Goal: Information Seeking & Learning: Learn about a topic

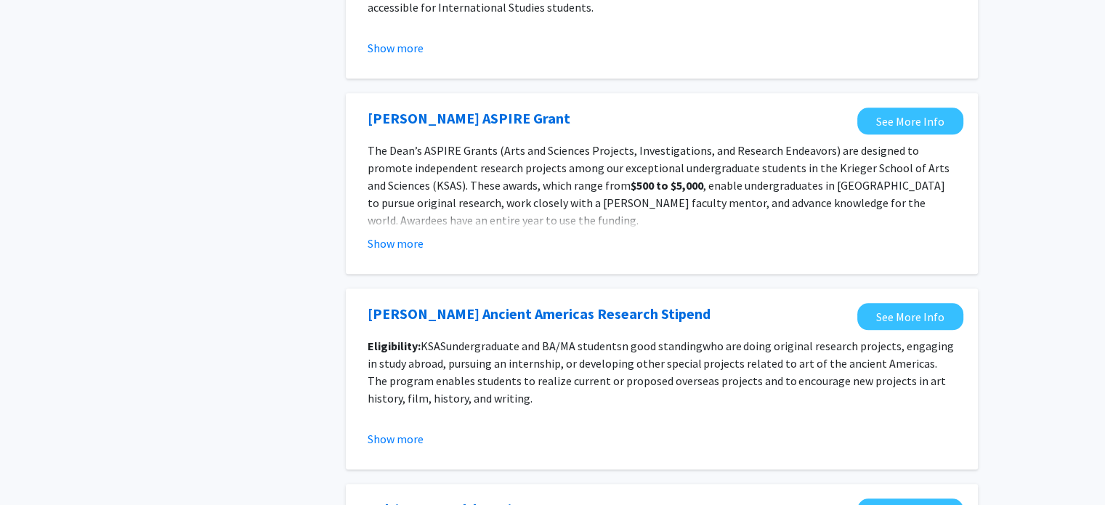
scroll to position [1380, 0]
click at [407, 246] on button "Show more" at bounding box center [395, 243] width 56 height 17
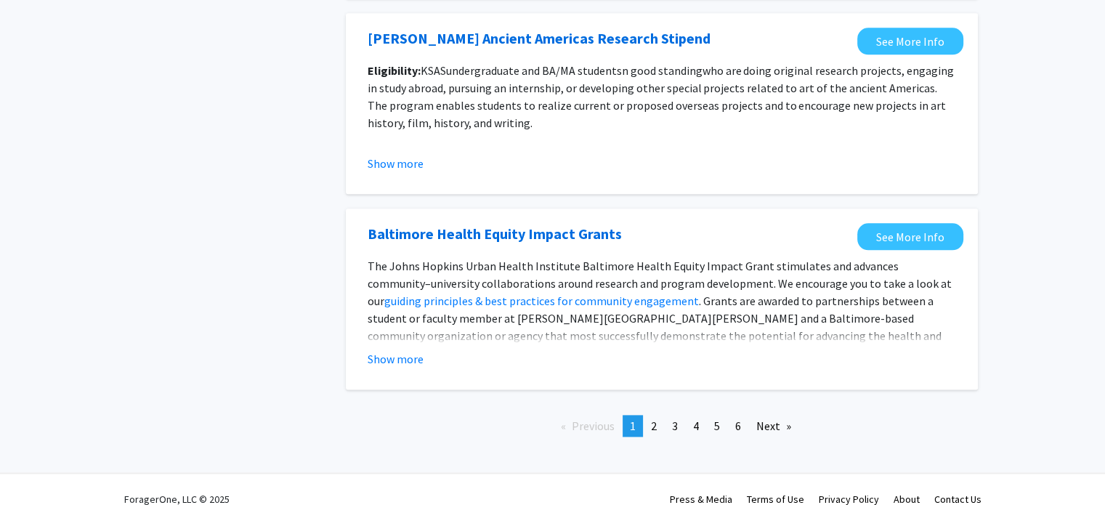
scroll to position [1796, 0]
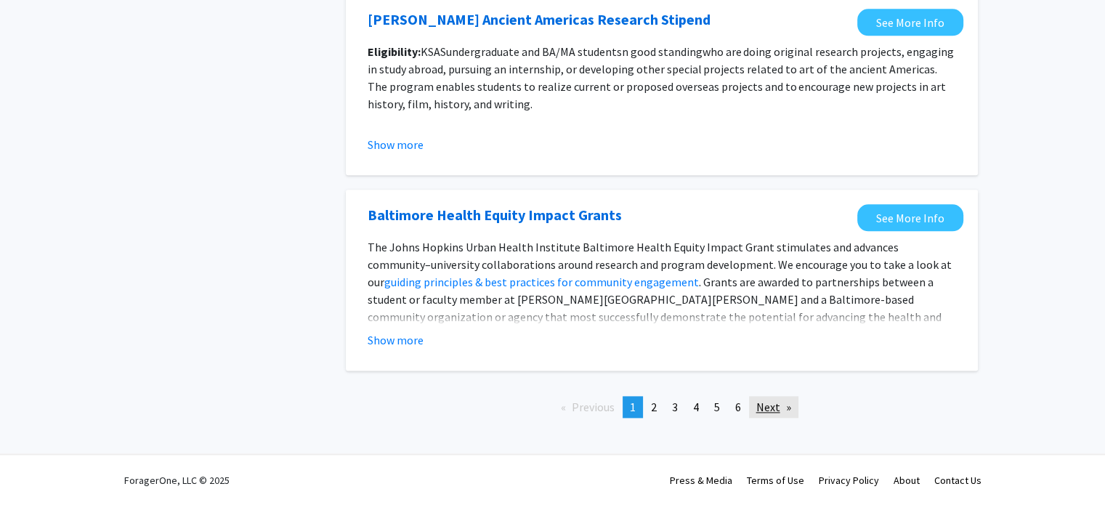
click at [762, 412] on link "Next page" at bounding box center [773, 407] width 49 height 22
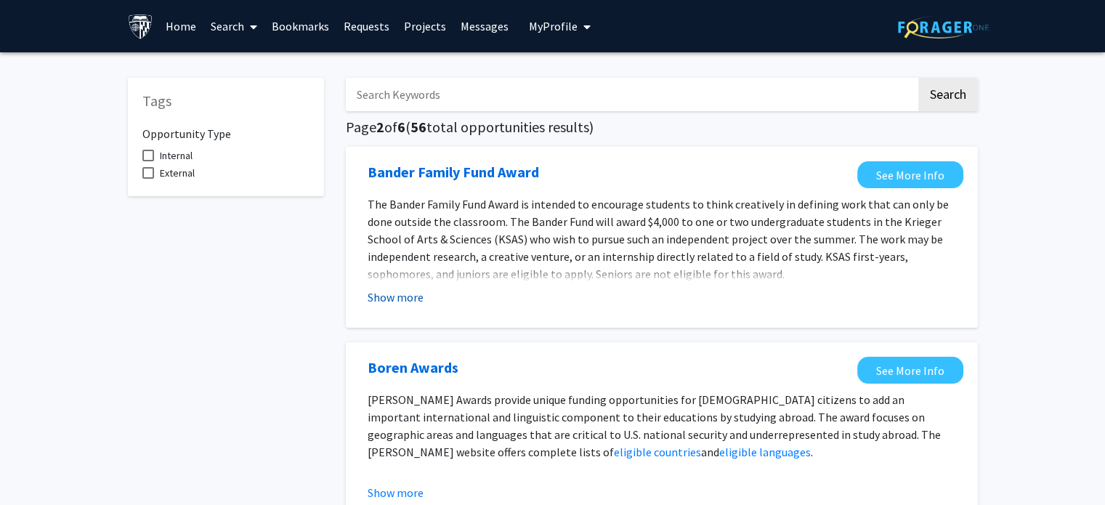
click at [388, 293] on button "Show more" at bounding box center [395, 296] width 56 height 17
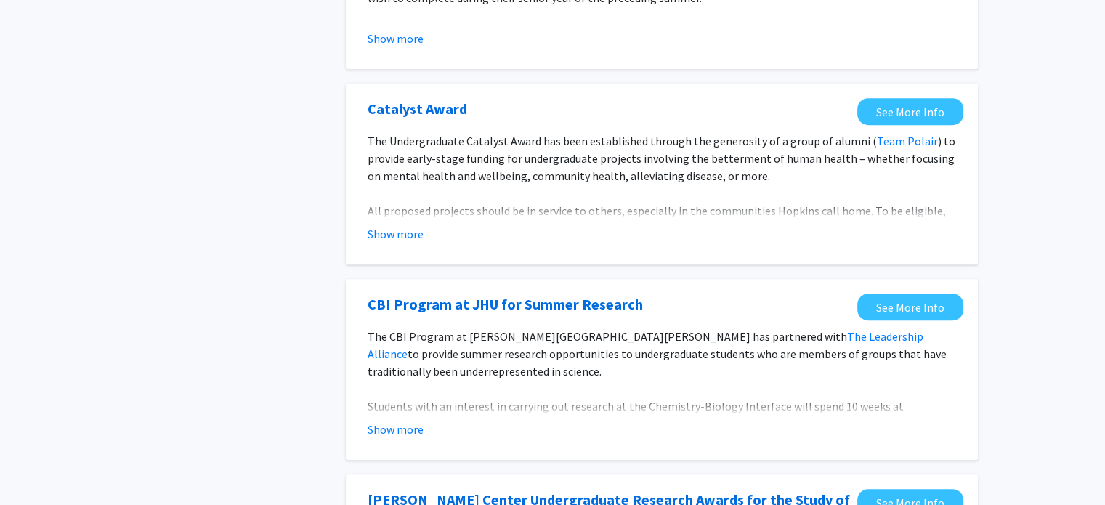
scroll to position [755, 0]
click at [398, 238] on button "Show more" at bounding box center [395, 232] width 56 height 17
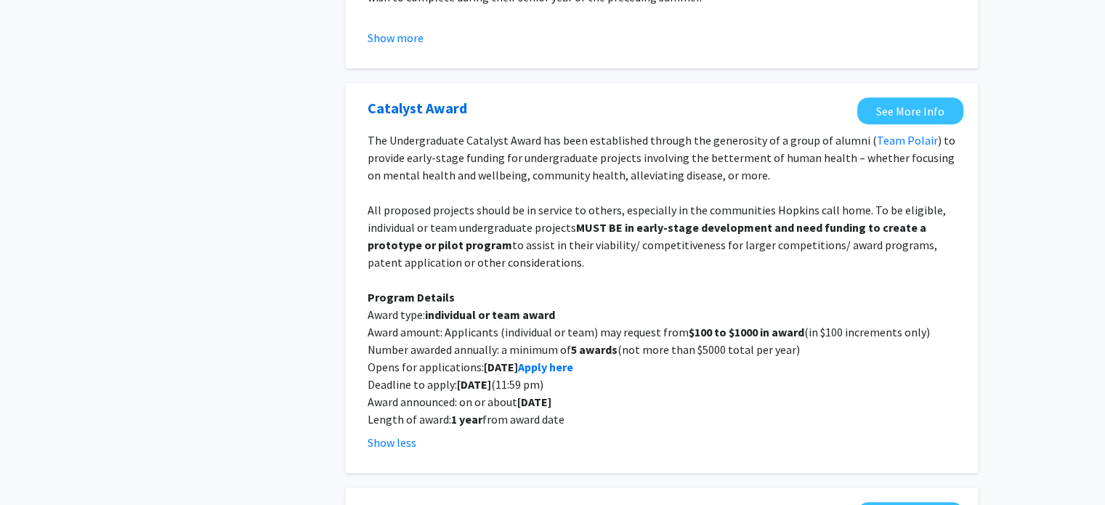
drag, startPoint x: 362, startPoint y: 107, endPoint x: 572, endPoint y: 423, distance: 378.9
click at [572, 423] on fg-opportunity "Catalyst Award See More Info The Undergraduate Catalyst Award has been establis…" at bounding box center [661, 277] width 603 height 361
copy fg-opportunity "Catalyst Award See More Info The Undergraduate Catalyst Award has been establis…"
click at [633, 269] on p "All proposed projects should be in service to others, especially in the communi…" at bounding box center [661, 236] width 588 height 70
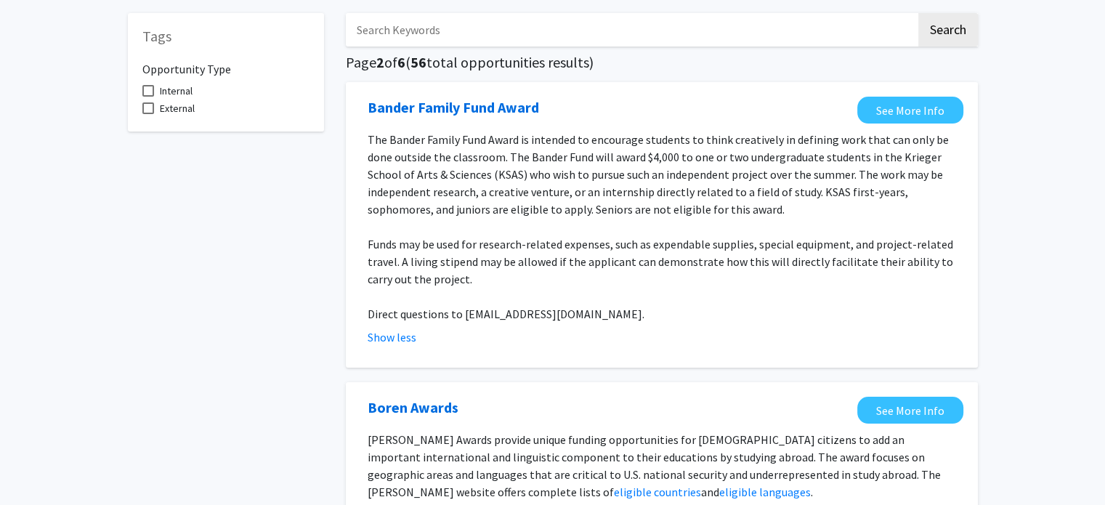
scroll to position [64, 0]
click at [934, 110] on link "See More Info" at bounding box center [910, 110] width 106 height 27
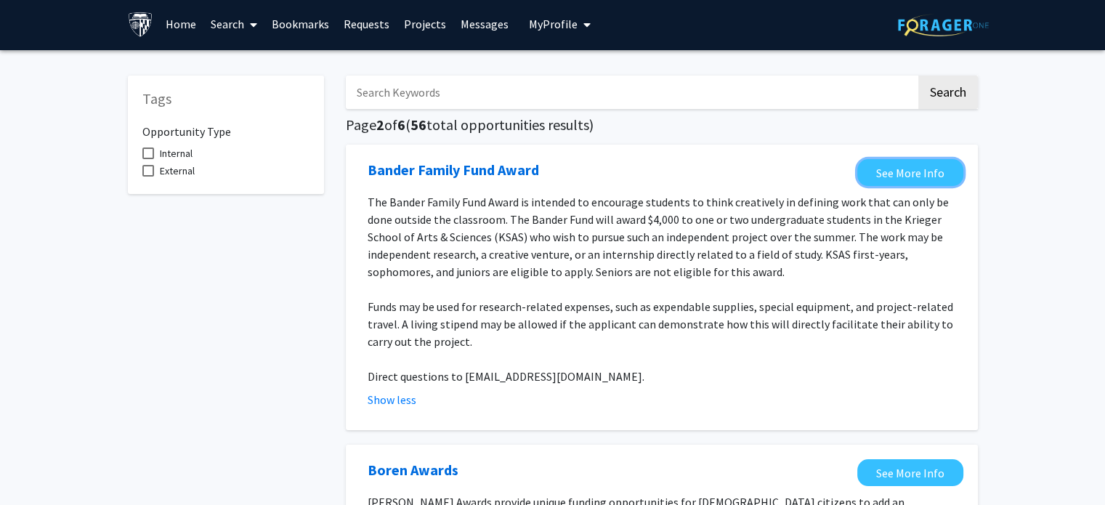
scroll to position [0, 0]
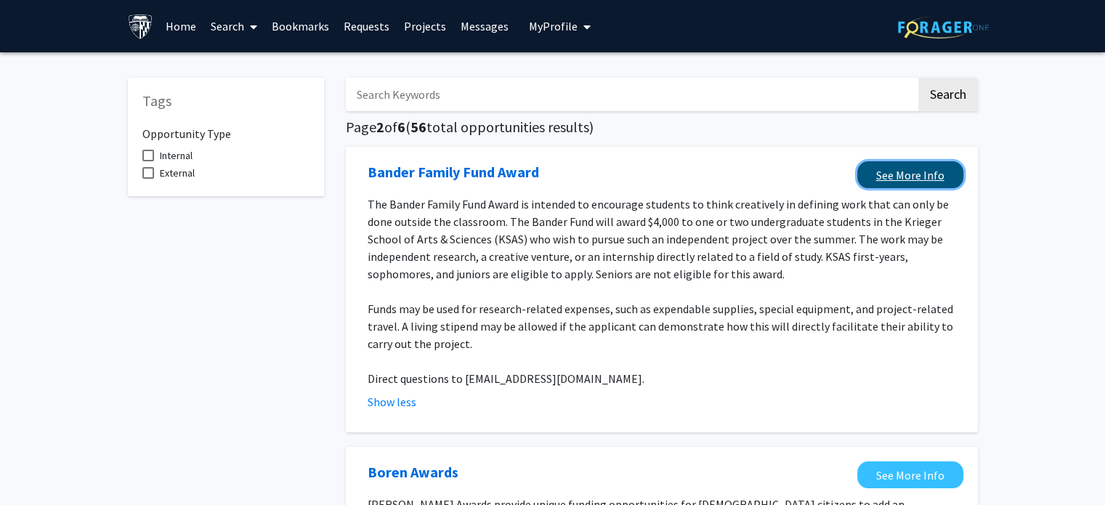
click at [898, 169] on link "See More Info" at bounding box center [910, 174] width 106 height 27
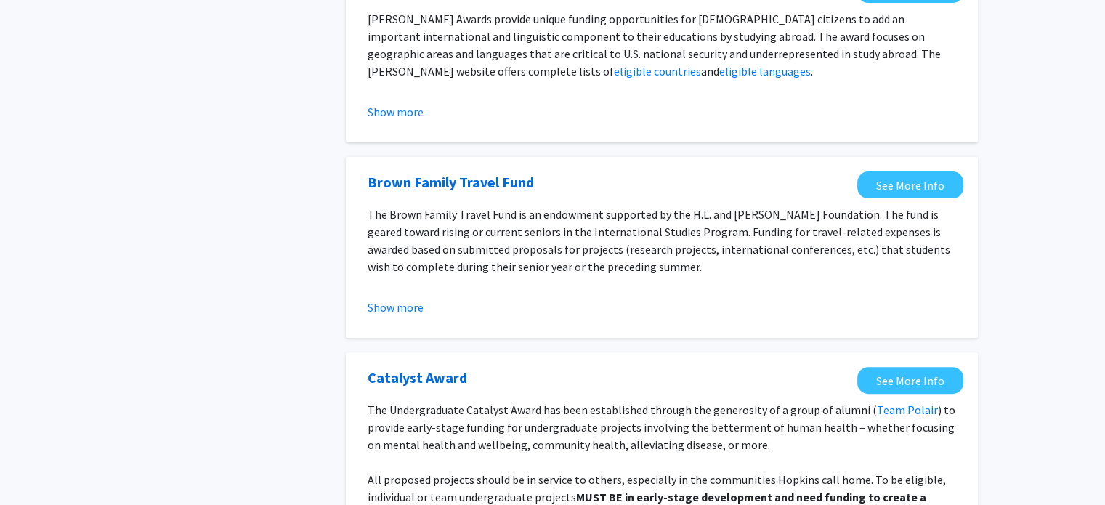
scroll to position [486, 0]
click at [404, 306] on button "Show more" at bounding box center [395, 306] width 56 height 17
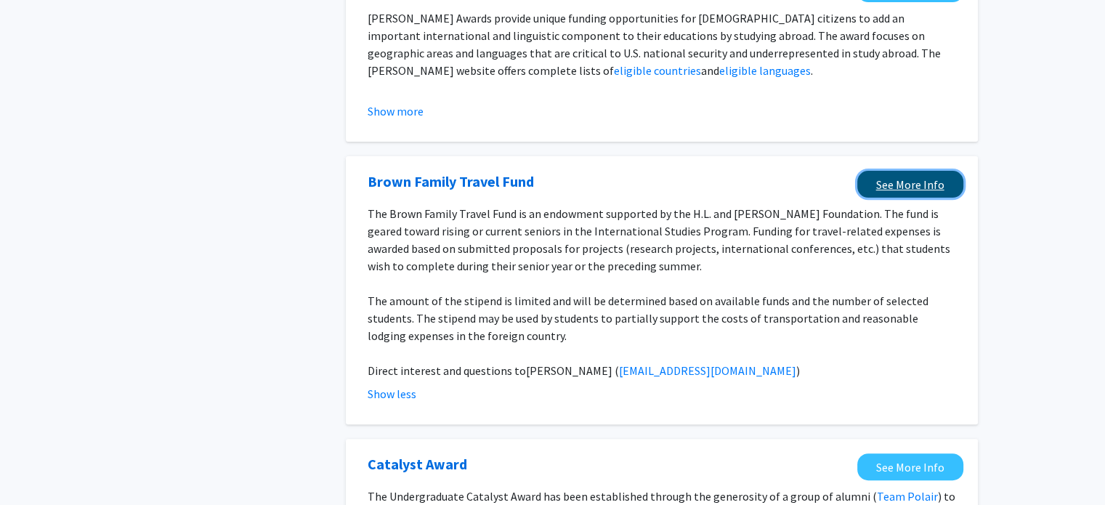
click at [893, 189] on link "See More Info" at bounding box center [910, 184] width 106 height 27
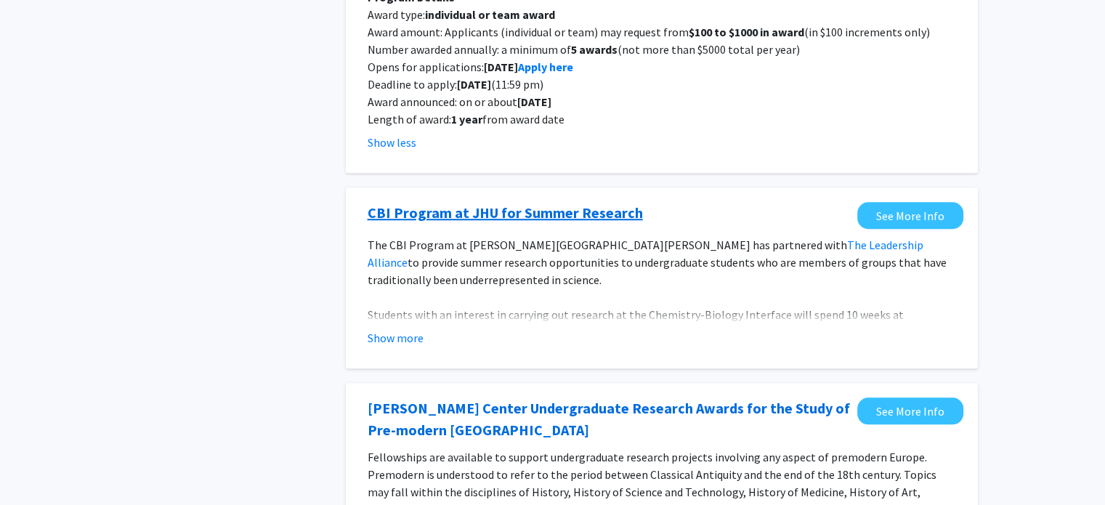
scroll to position [1176, 0]
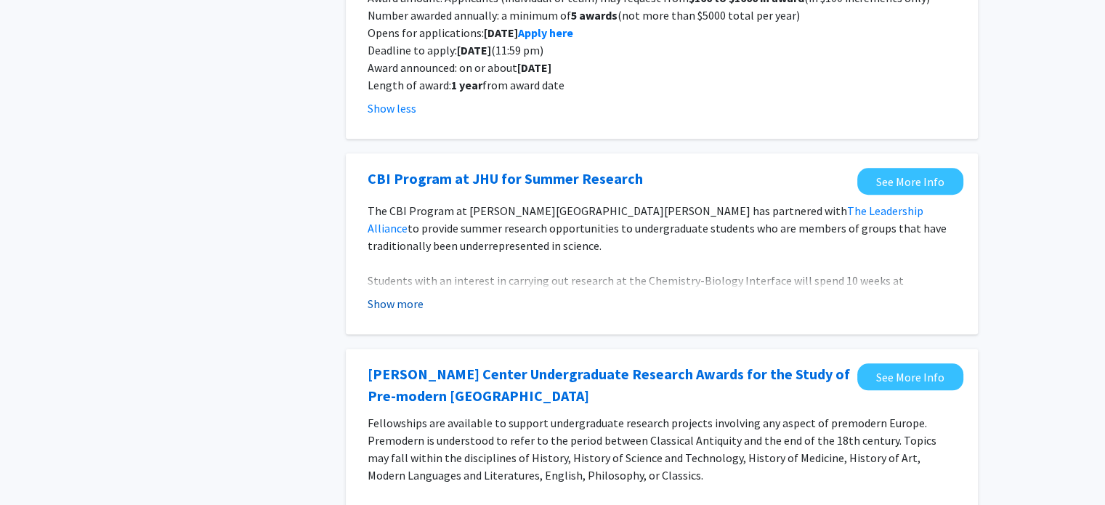
click at [404, 296] on button "Show more" at bounding box center [395, 303] width 56 height 17
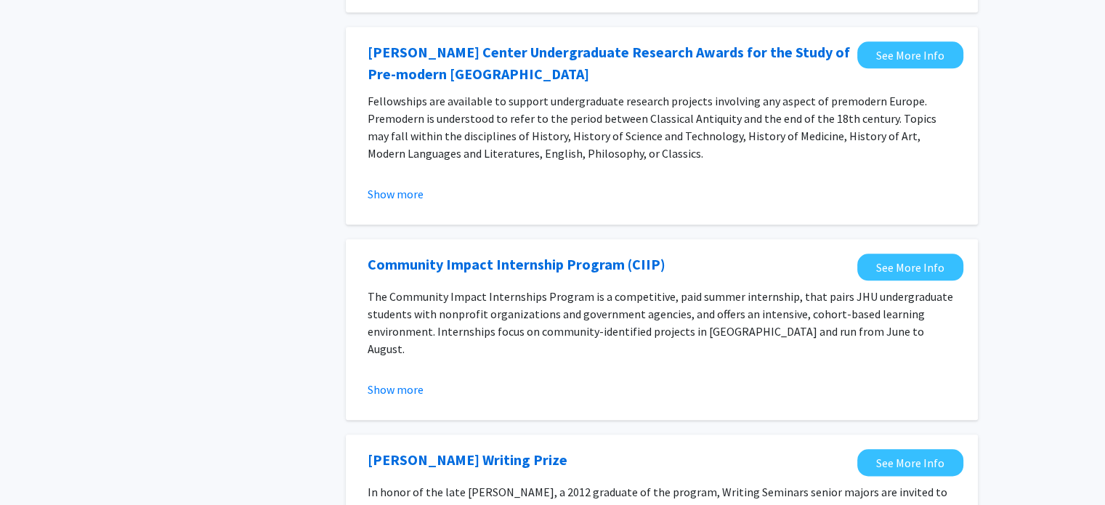
scroll to position [1621, 0]
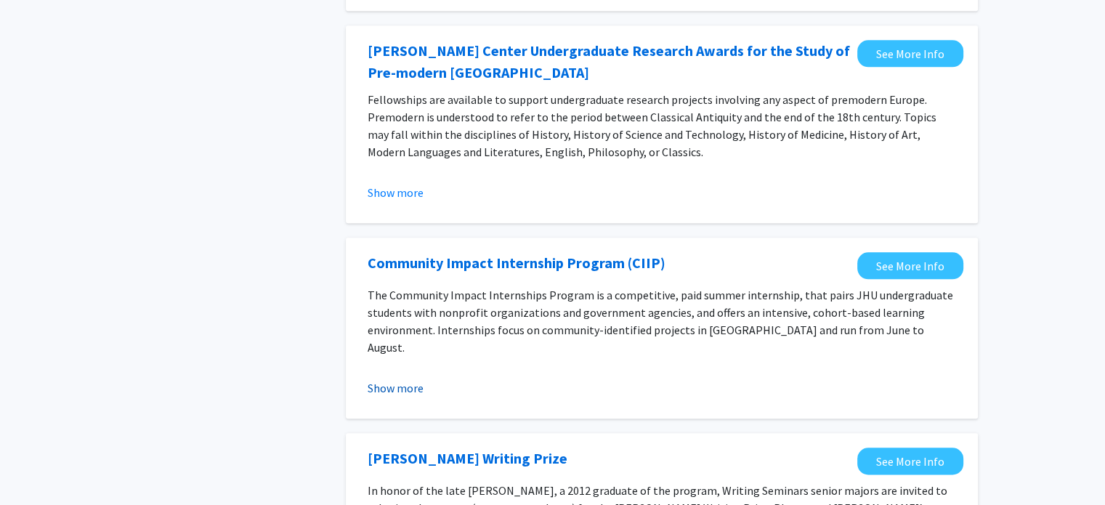
click at [401, 379] on button "Show more" at bounding box center [395, 387] width 56 height 17
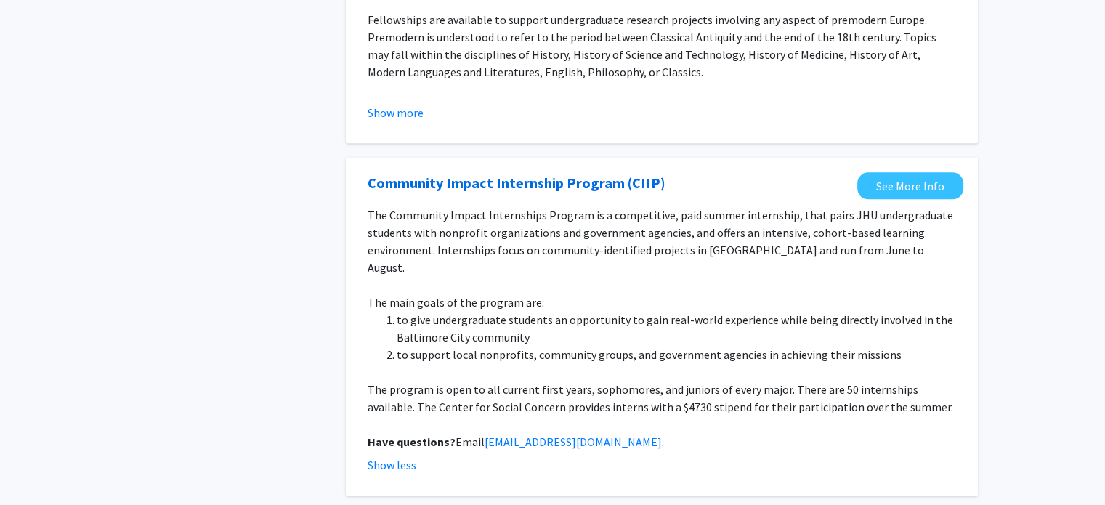
scroll to position [1702, 0]
click at [903, 171] on link "See More Info" at bounding box center [910, 184] width 106 height 27
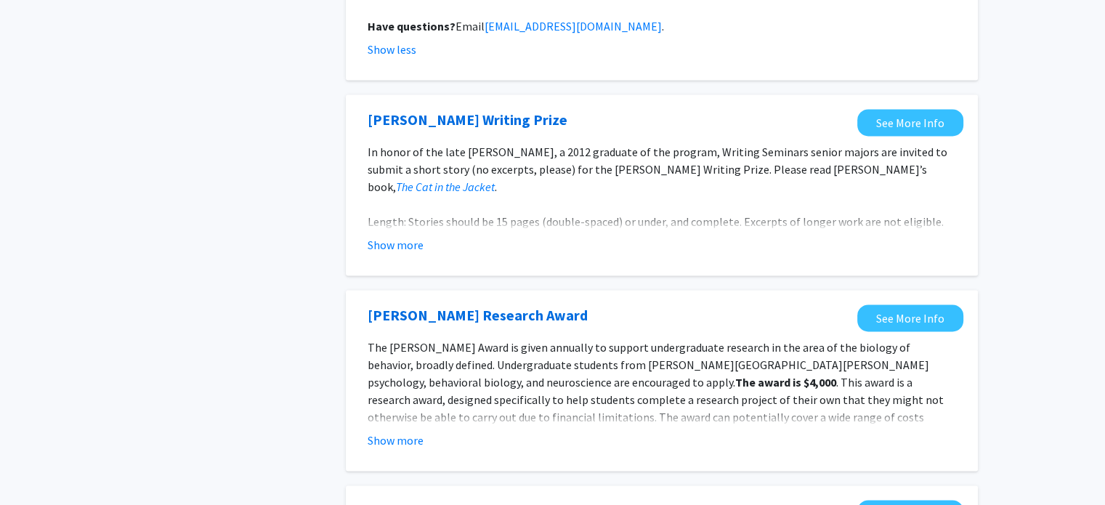
scroll to position [2118, 0]
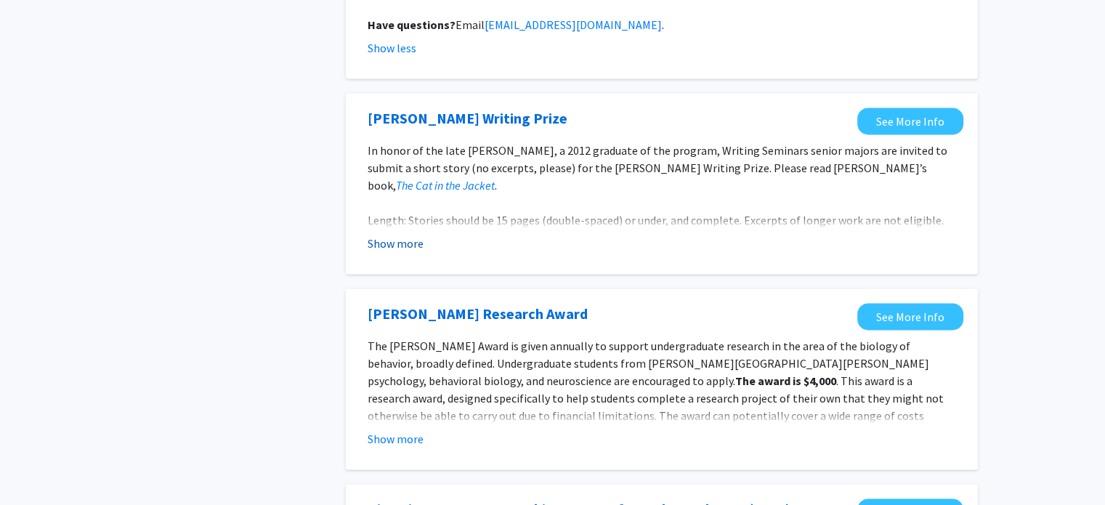
click at [421, 235] on button "Show more" at bounding box center [395, 243] width 56 height 17
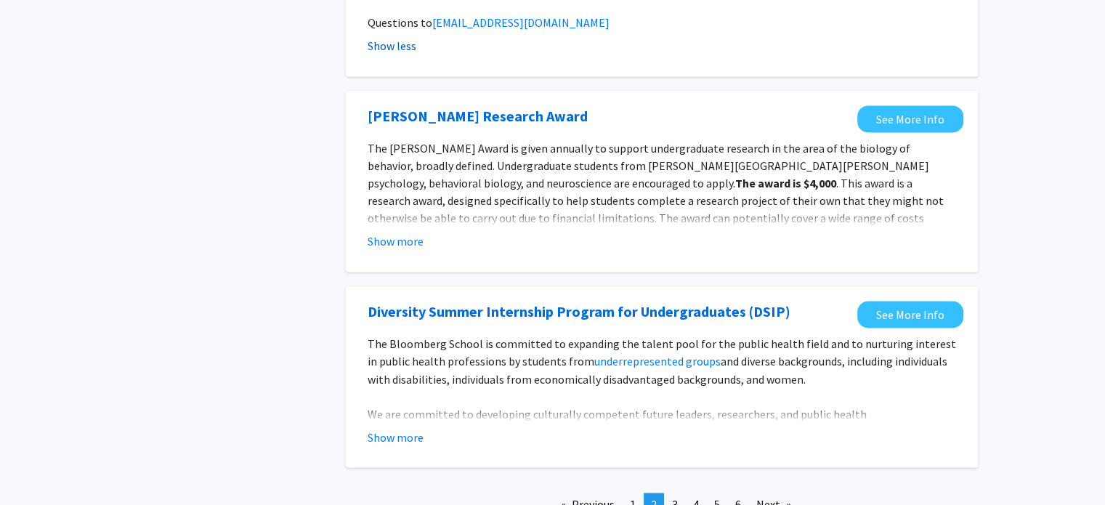
scroll to position [2397, 0]
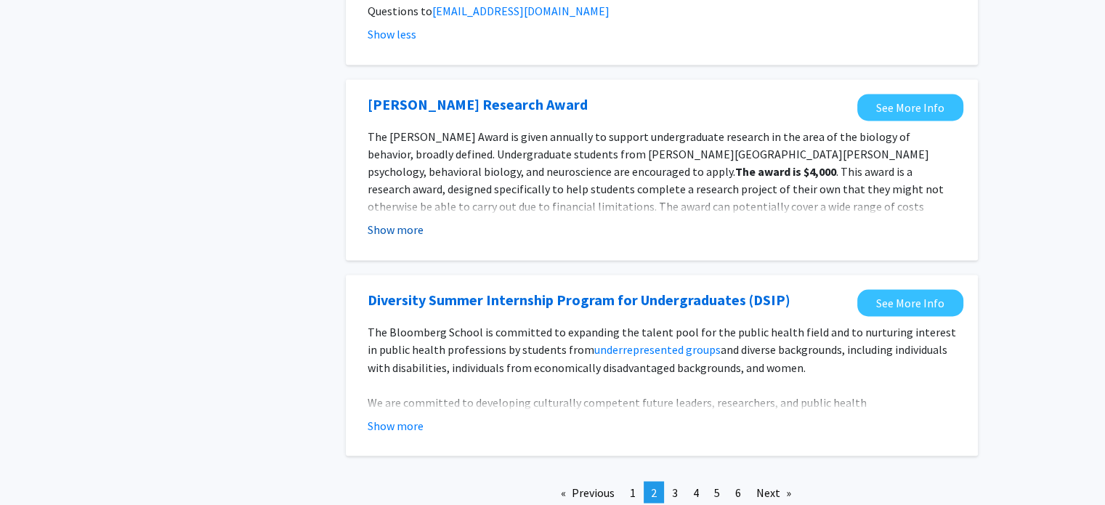
click at [395, 221] on button "Show more" at bounding box center [395, 229] width 56 height 17
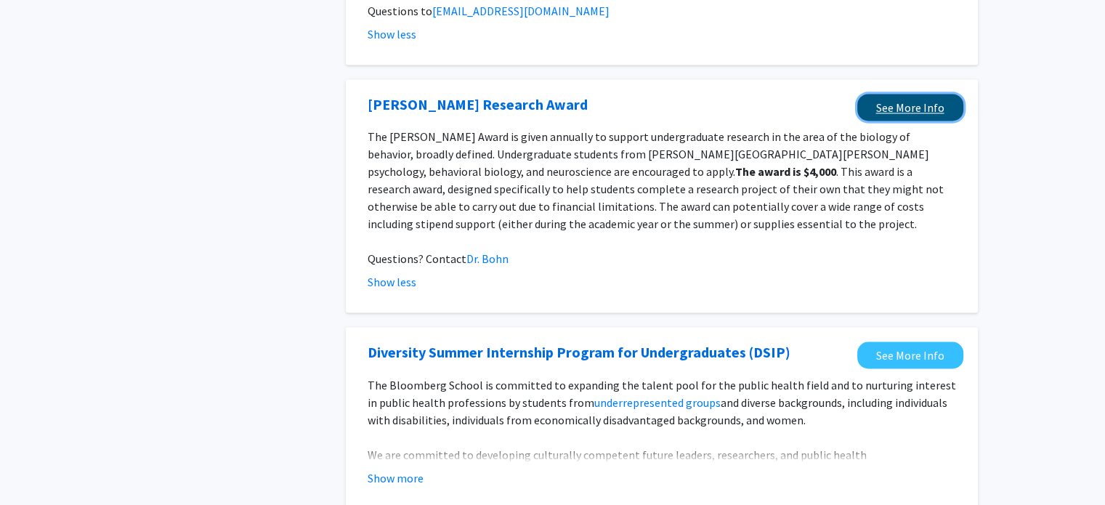
click at [906, 94] on link "See More Info" at bounding box center [910, 107] width 106 height 27
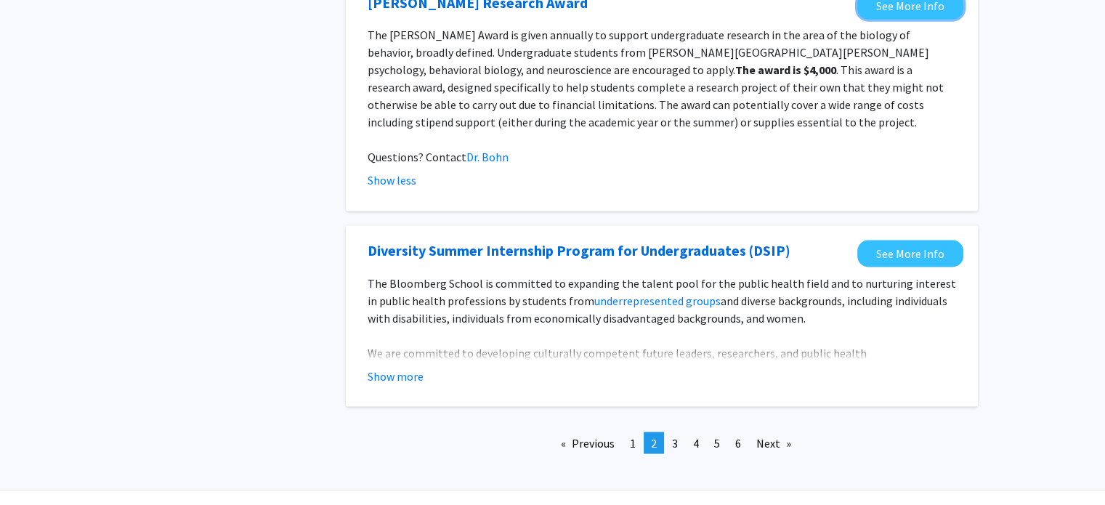
scroll to position [2499, 0]
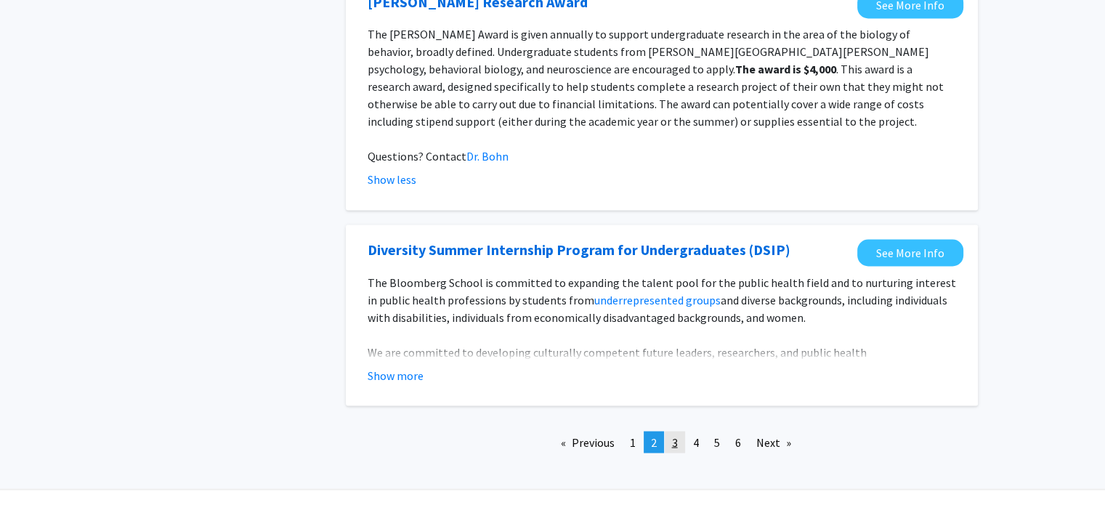
click at [675, 434] on span "3" at bounding box center [675, 441] width 6 height 15
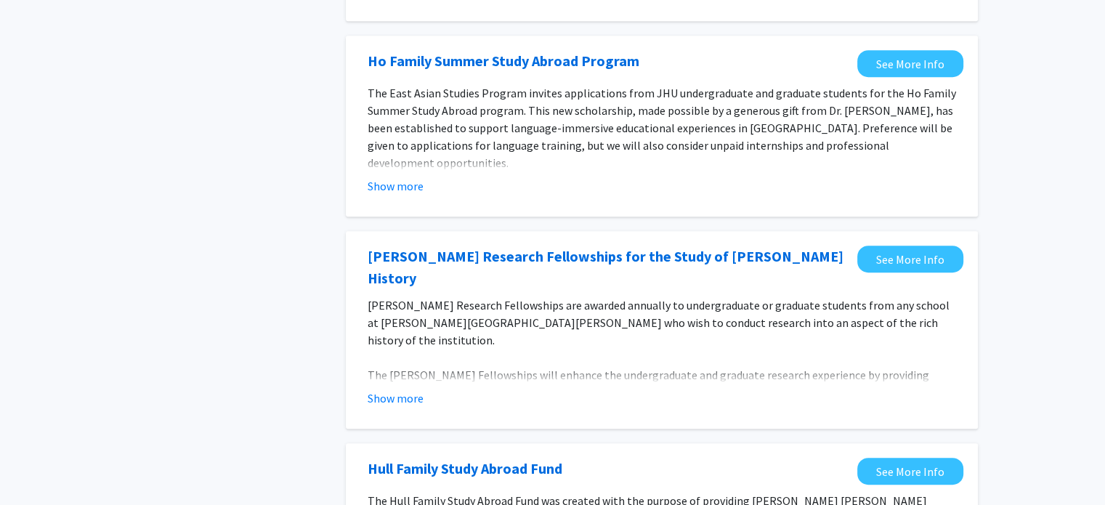
scroll to position [674, 0]
click at [416, 389] on button "Show more" at bounding box center [395, 397] width 56 height 17
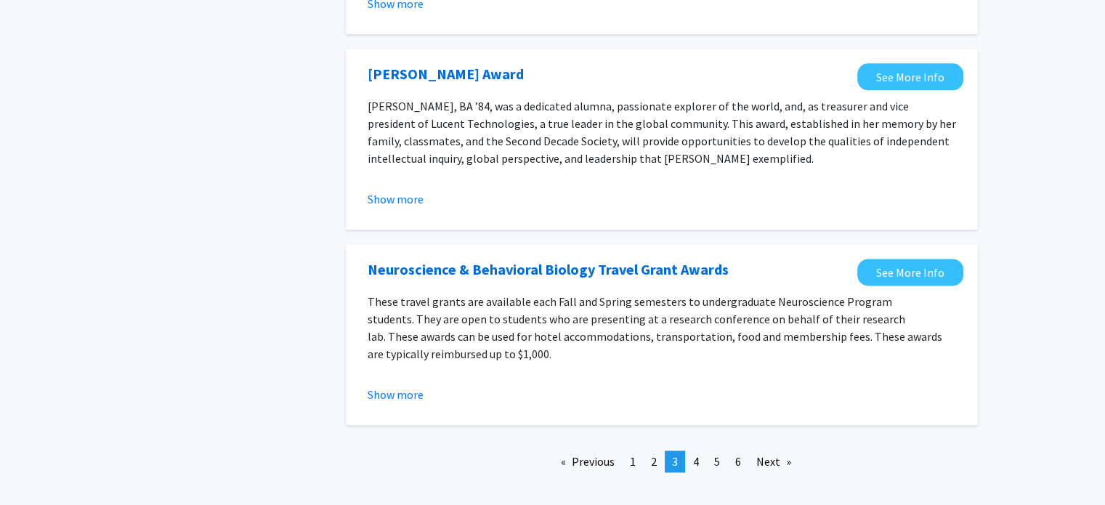
scroll to position [1850, 0]
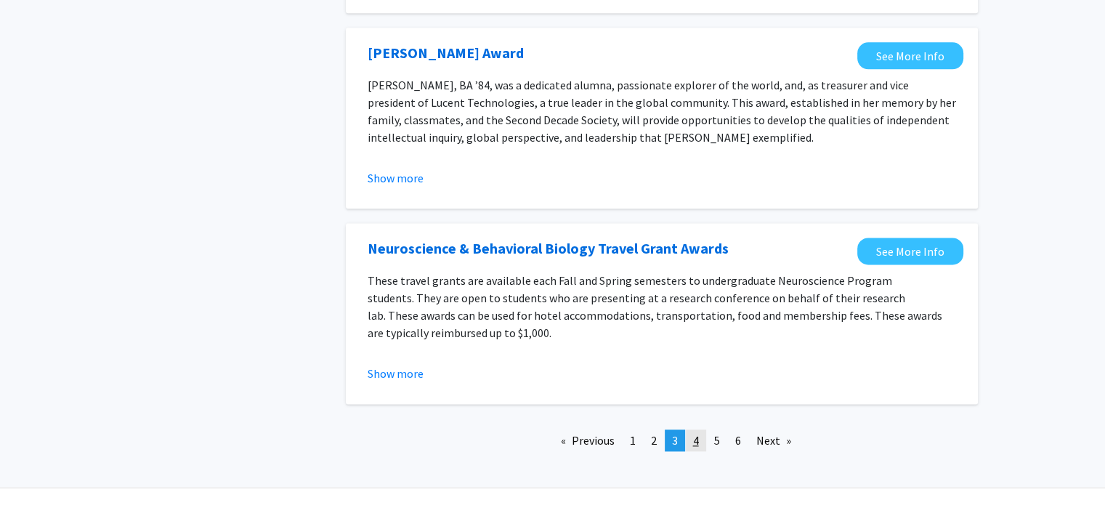
click at [700, 429] on link "page 4" at bounding box center [696, 440] width 20 height 22
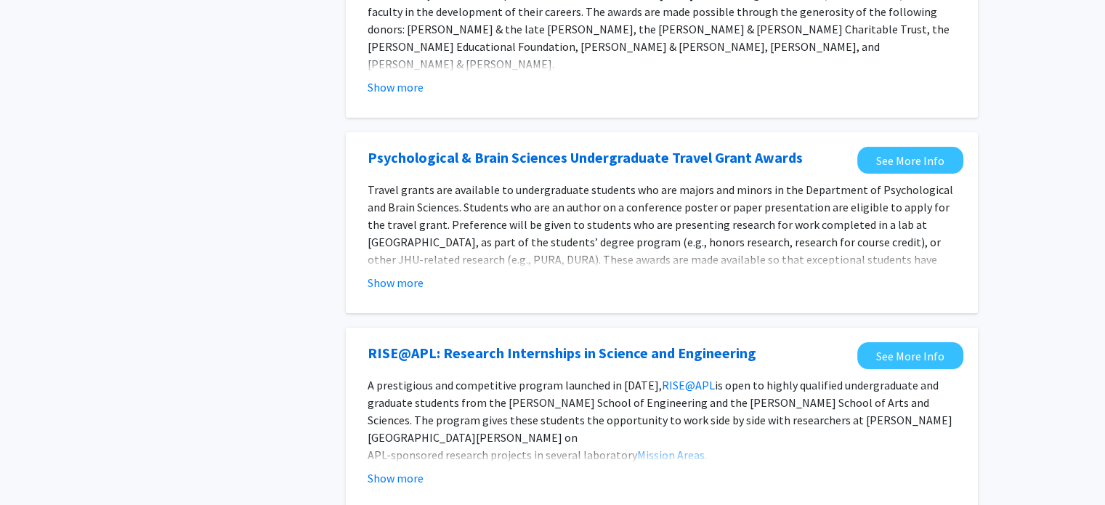
scroll to position [211, 0]
click at [404, 281] on button "Show more" at bounding box center [395, 281] width 56 height 17
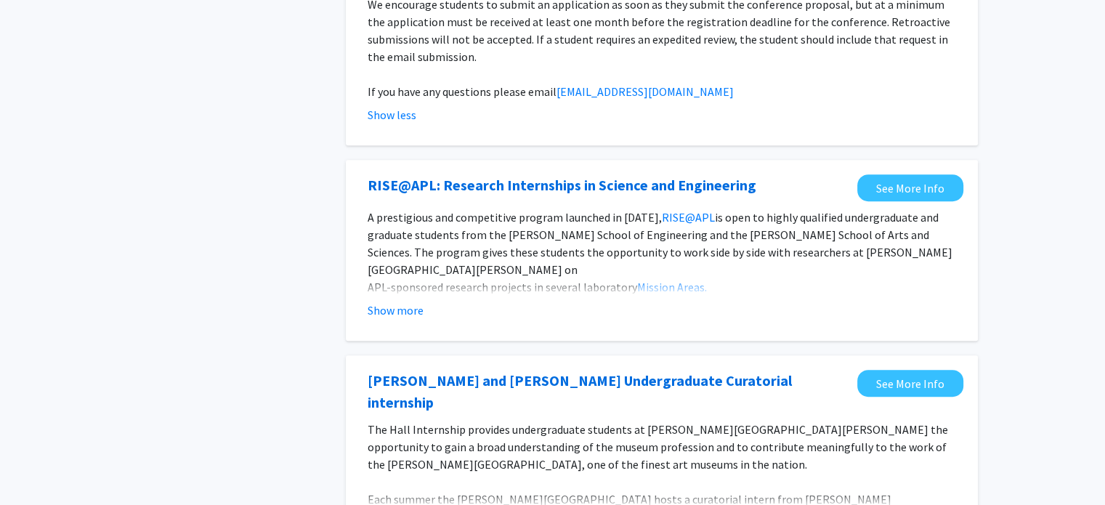
scroll to position [675, 0]
click at [406, 301] on button "Show more" at bounding box center [395, 309] width 56 height 17
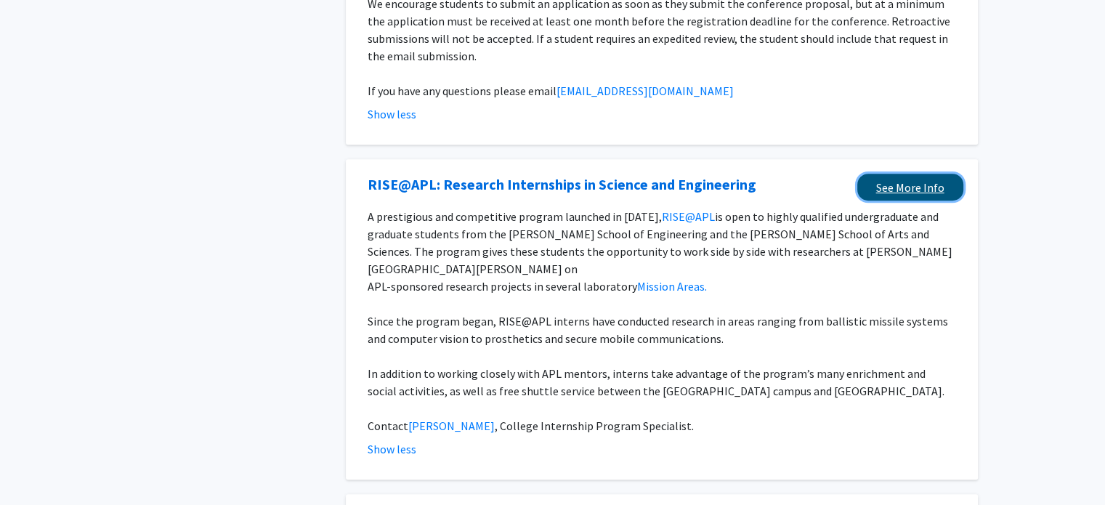
click at [890, 174] on link "See More Info" at bounding box center [910, 187] width 106 height 27
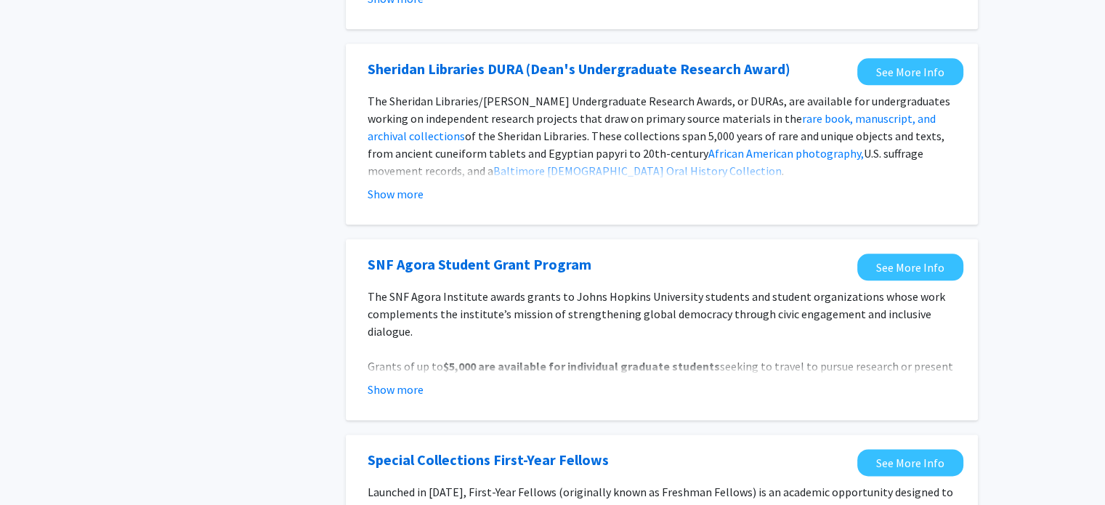
scroll to position [1711, 0]
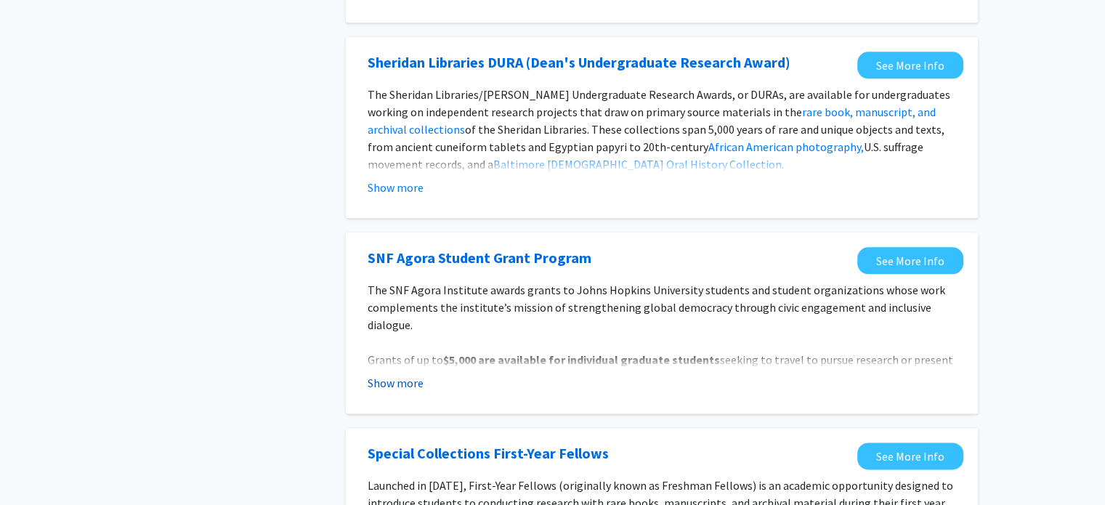
click at [388, 374] on button "Show more" at bounding box center [395, 382] width 56 height 17
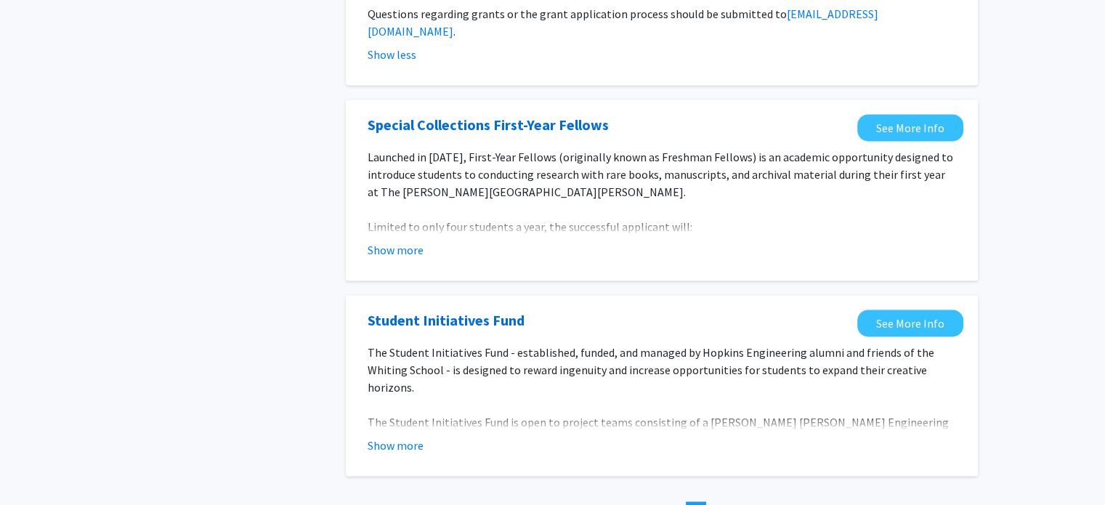
scroll to position [2216, 0]
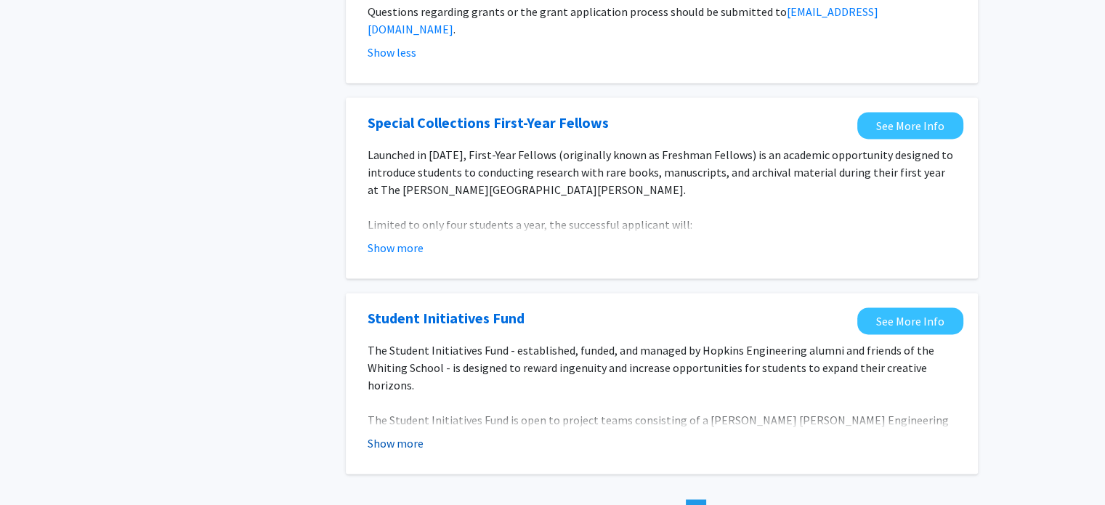
click at [407, 434] on button "Show more" at bounding box center [395, 442] width 56 height 17
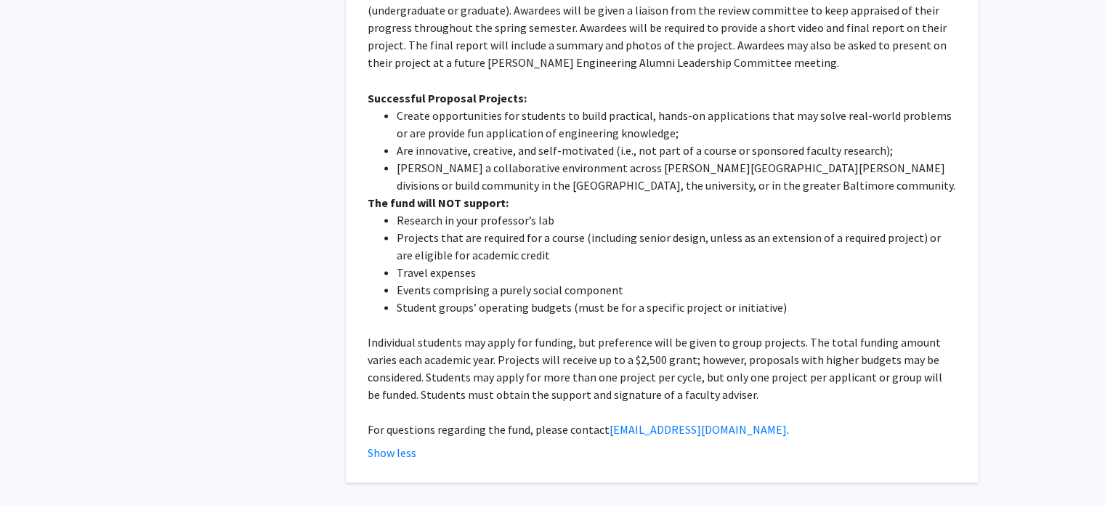
scroll to position [2669, 0]
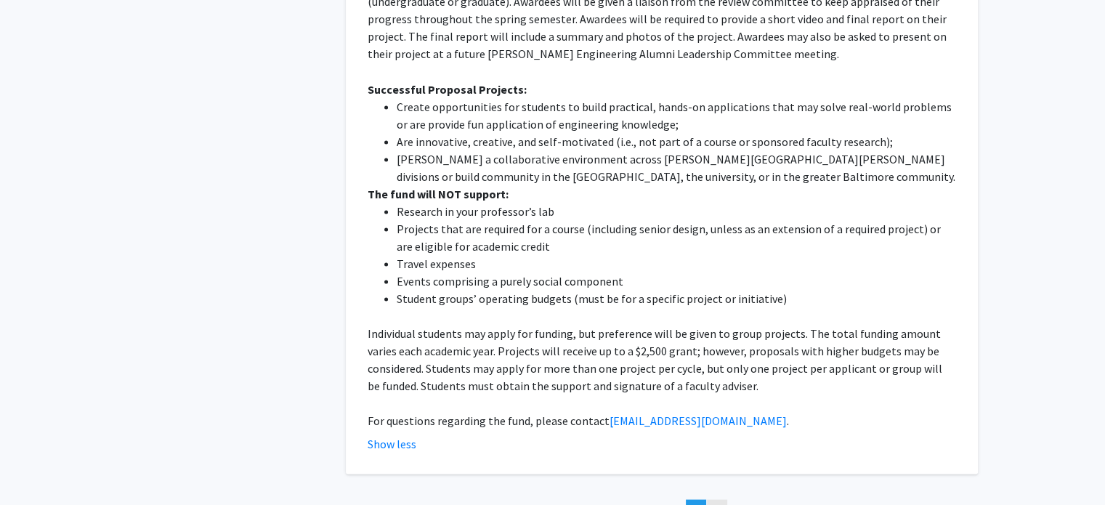
click at [712, 499] on link "page 5" at bounding box center [717, 510] width 20 height 22
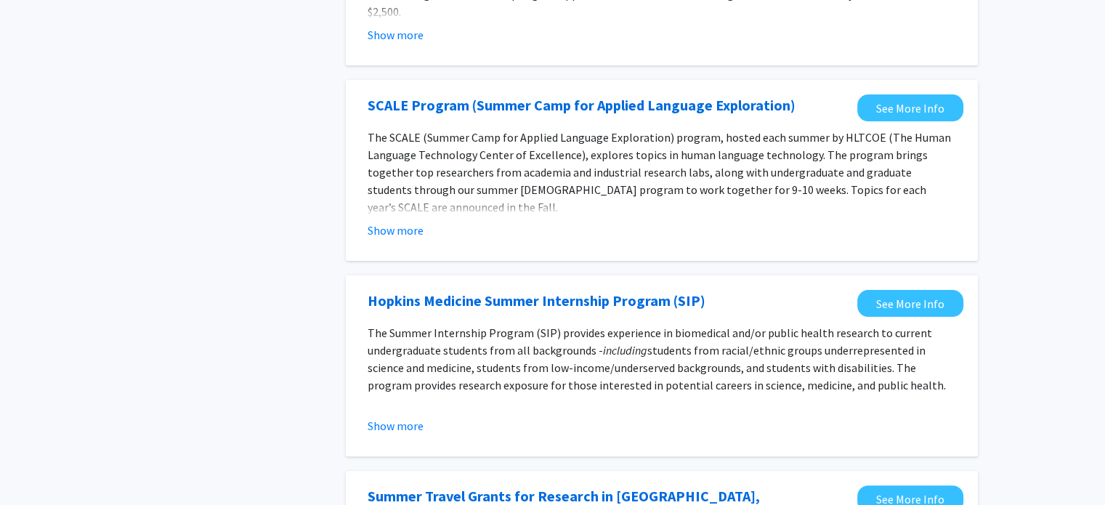
scroll to position [289, 0]
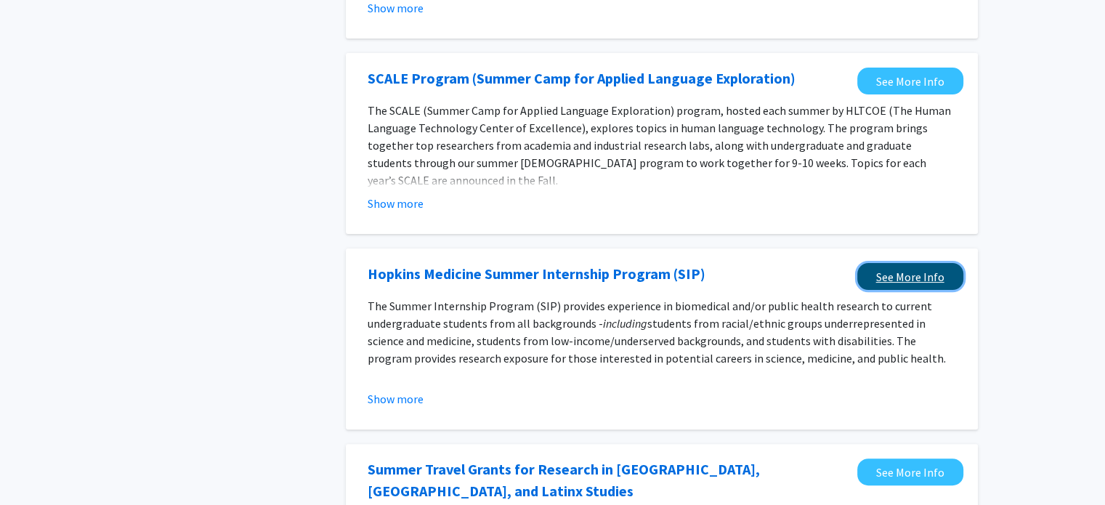
click at [921, 284] on link "See More Info" at bounding box center [910, 276] width 106 height 27
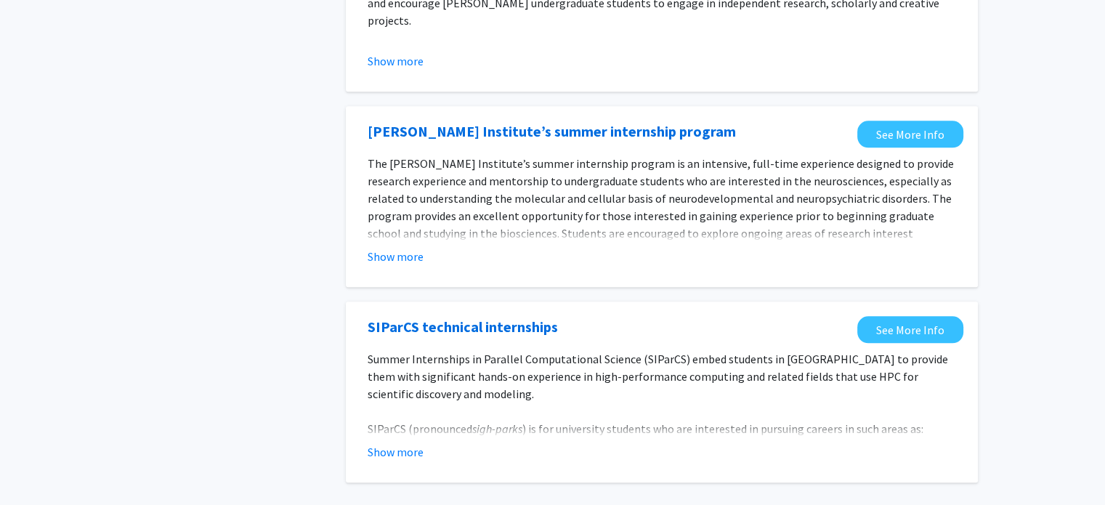
scroll to position [1580, 0]
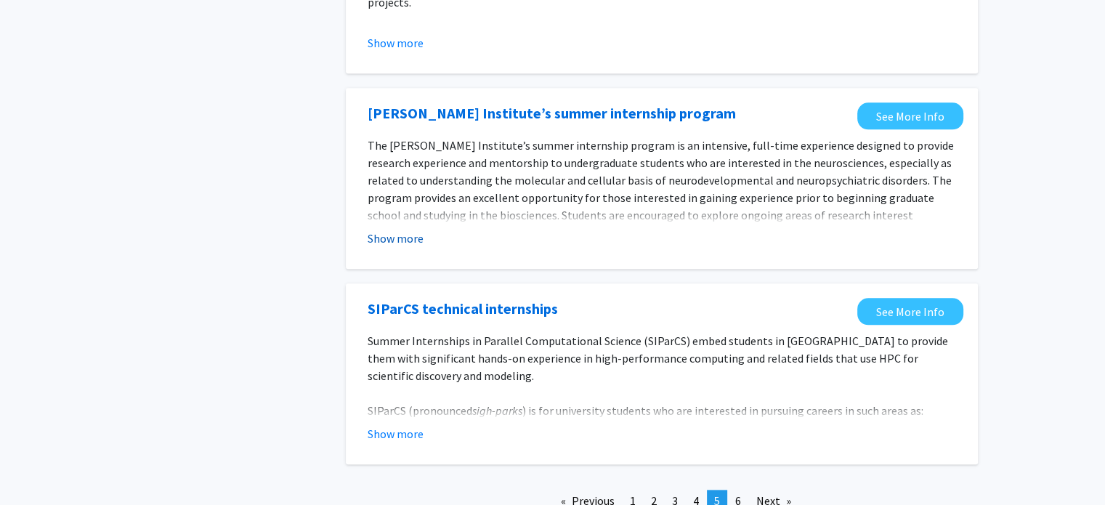
click at [397, 240] on button "Show more" at bounding box center [395, 238] width 56 height 17
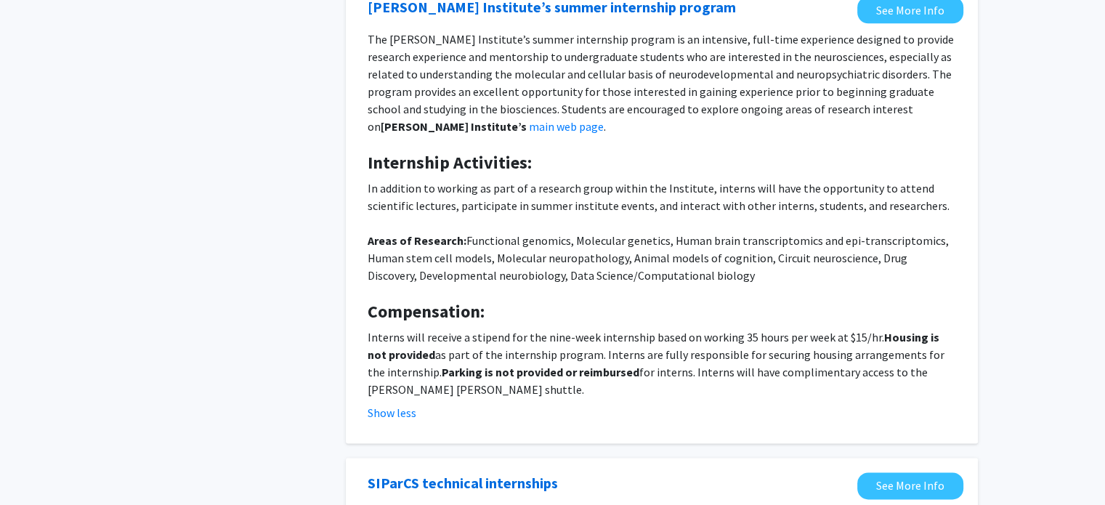
scroll to position [1687, 0]
click at [880, 1] on link "See More Info" at bounding box center [910, 9] width 106 height 27
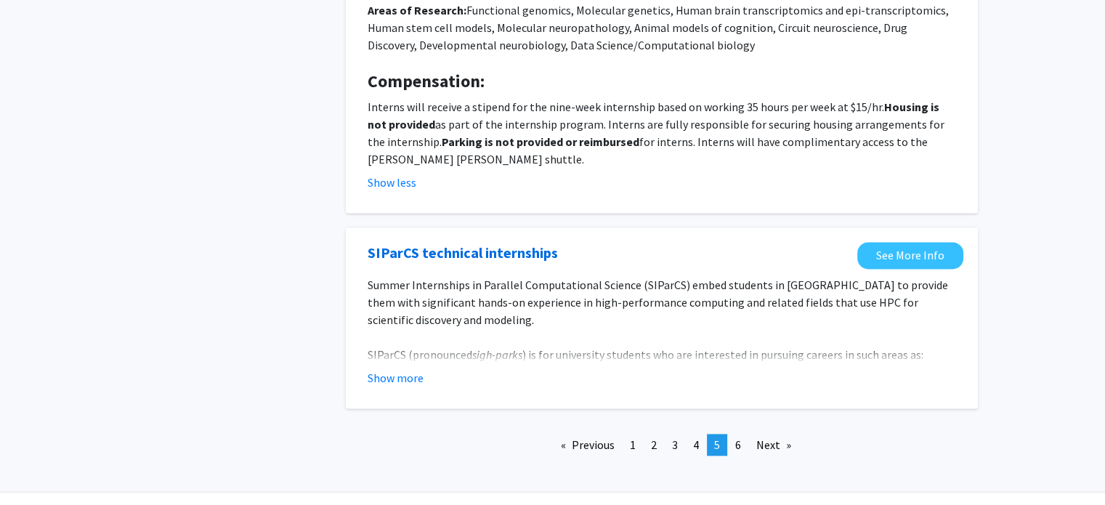
scroll to position [1954, 0]
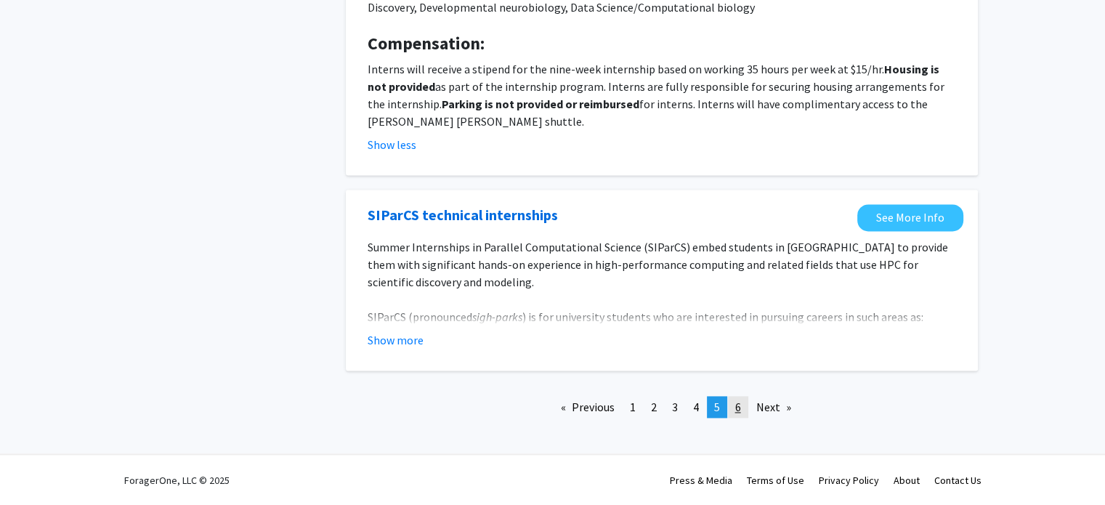
click at [740, 409] on span "6" at bounding box center [738, 406] width 6 height 15
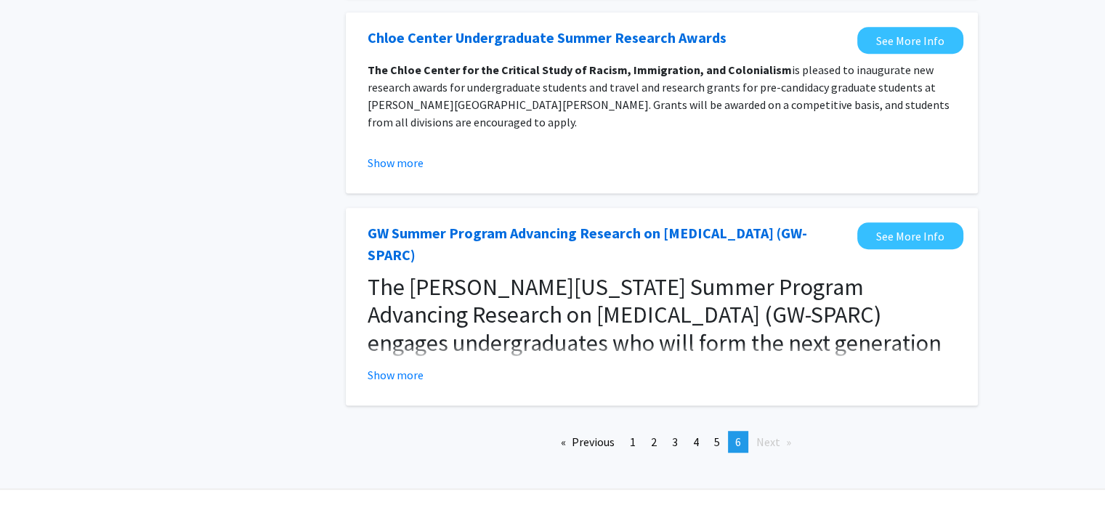
scroll to position [935, 0]
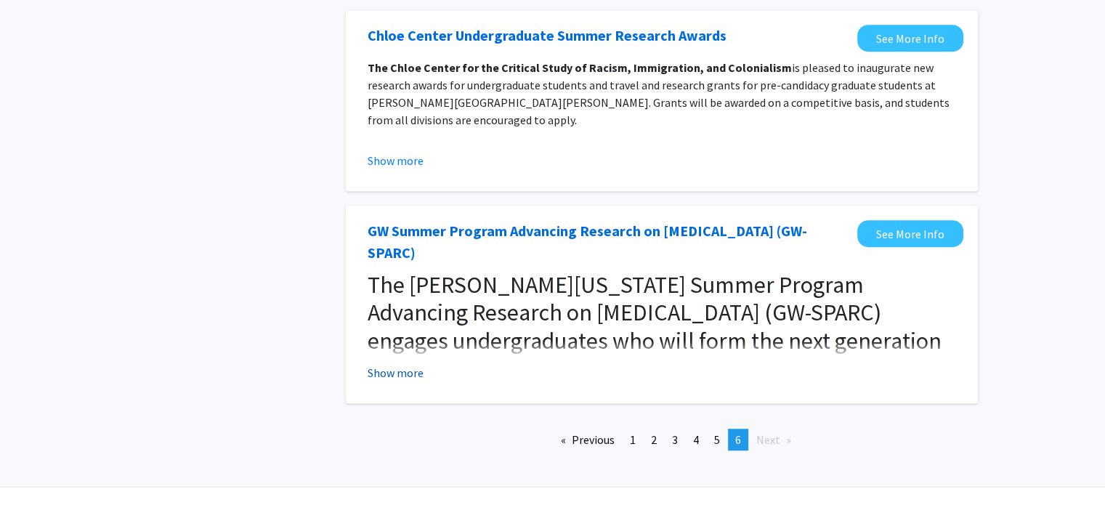
click at [399, 364] on button "Show more" at bounding box center [395, 372] width 56 height 17
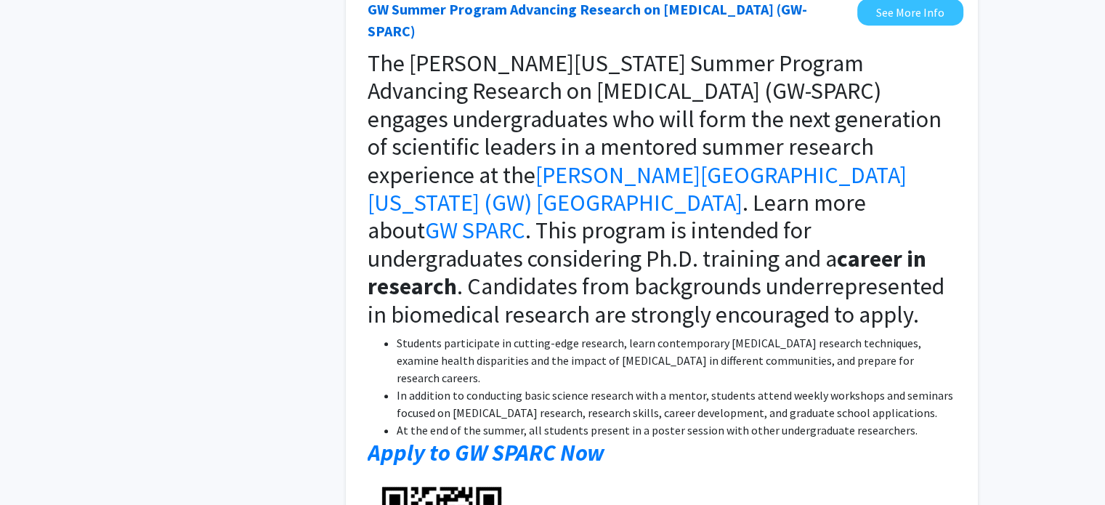
scroll to position [1159, 0]
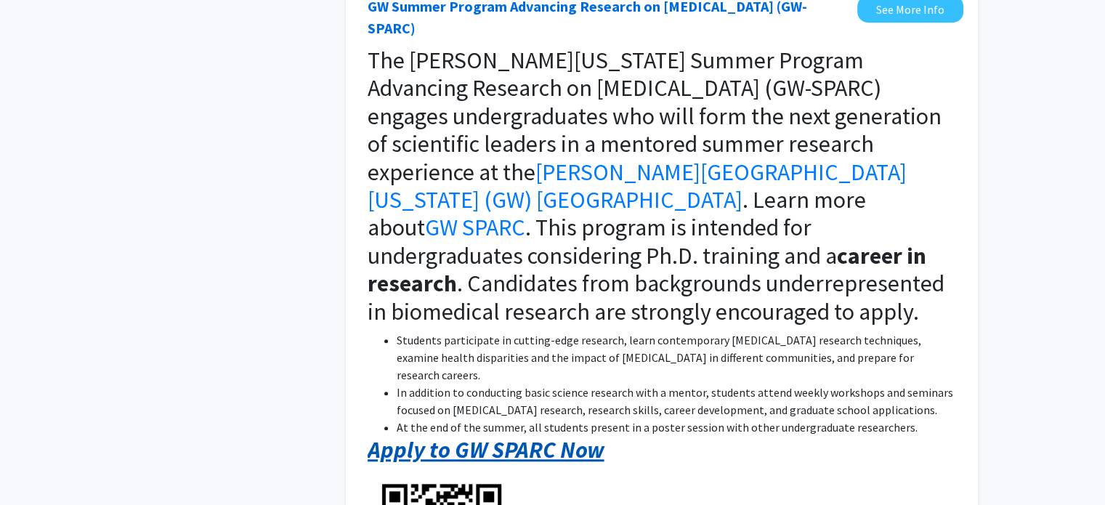
click at [509, 435] on em "Apply to GW SPARC Now" at bounding box center [485, 449] width 237 height 29
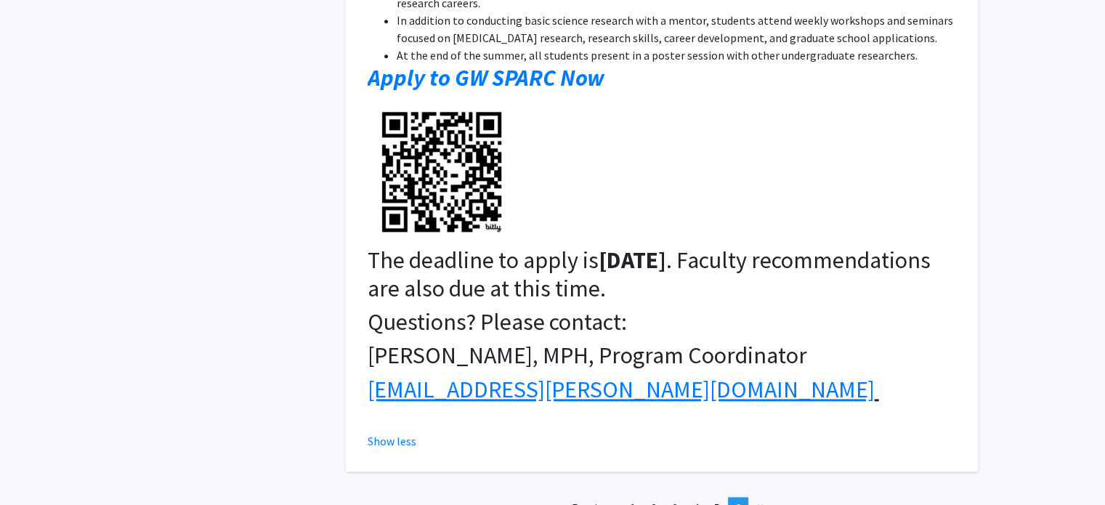
scroll to position [1554, 0]
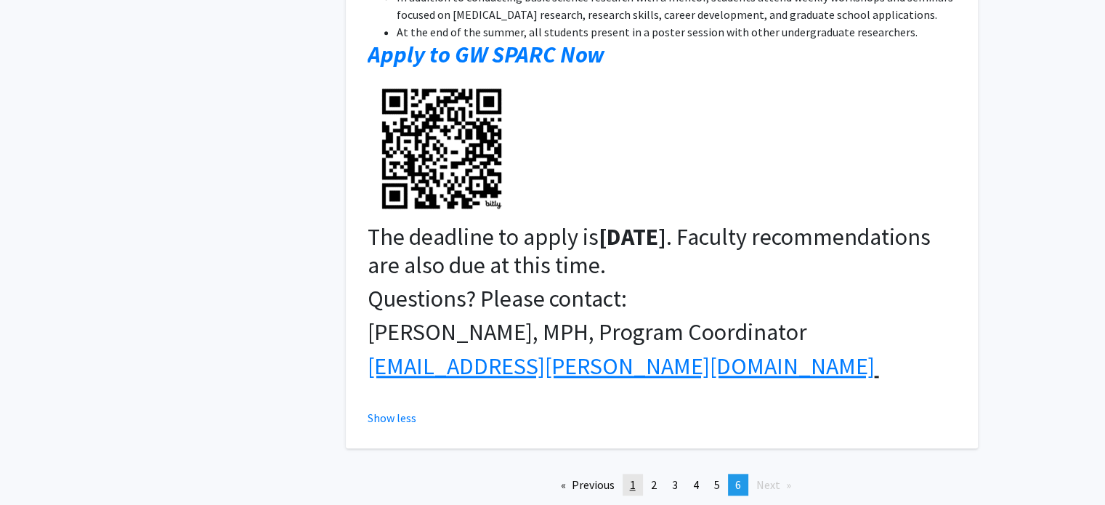
click at [629, 474] on link "page 1" at bounding box center [632, 485] width 20 height 22
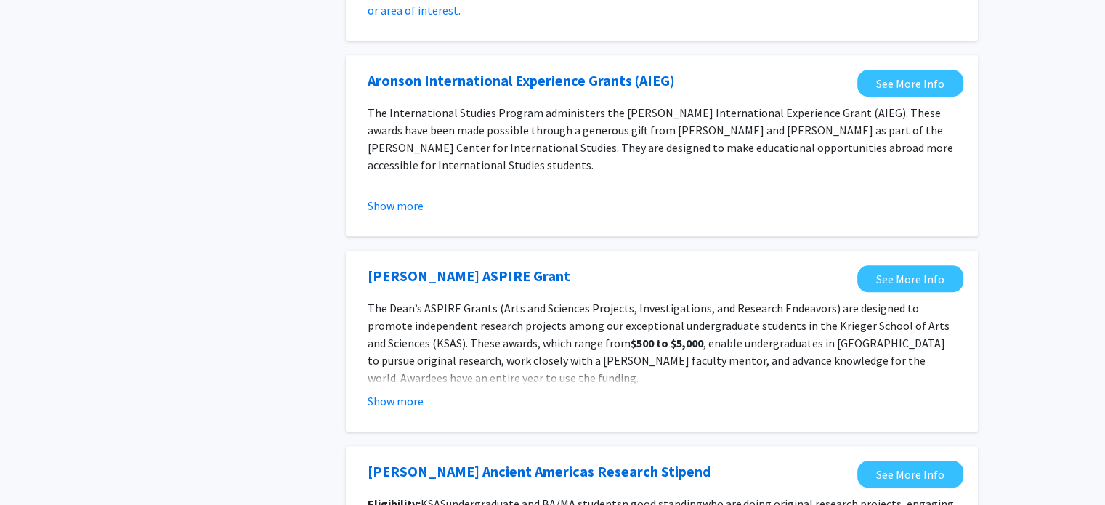
scroll to position [1223, 0]
click at [401, 400] on button "Show more" at bounding box center [395, 399] width 56 height 17
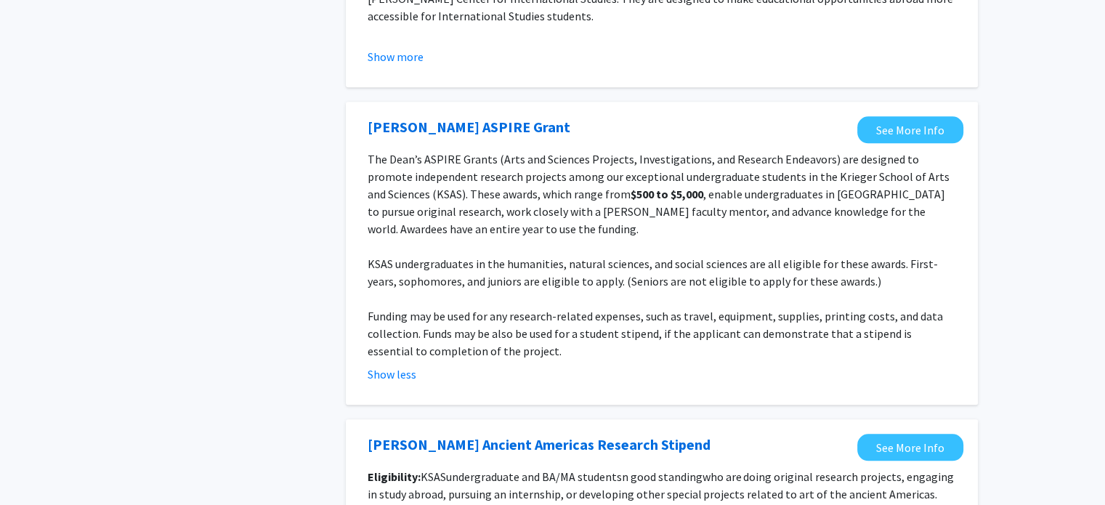
scroll to position [1406, 0]
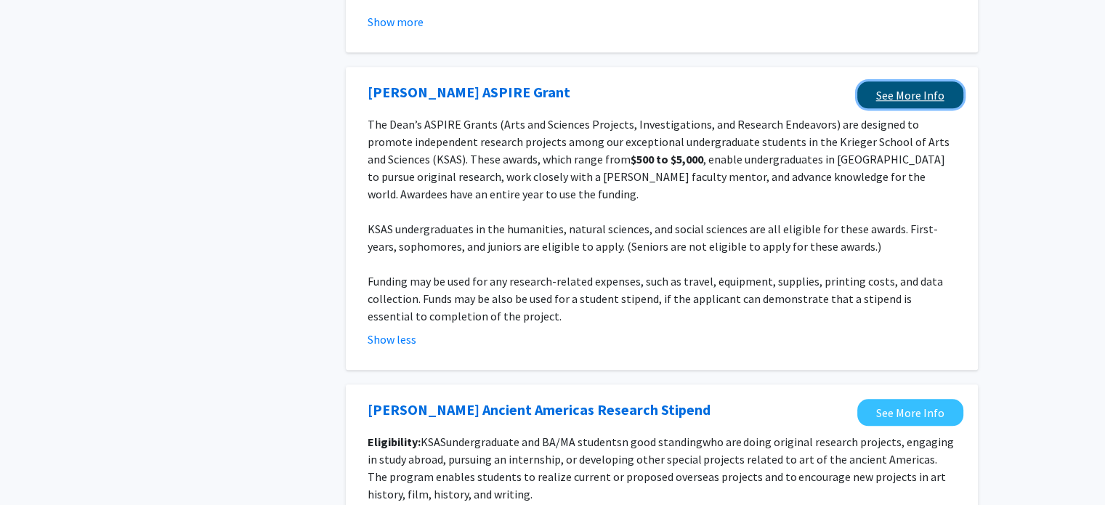
click at [875, 105] on link "See More Info" at bounding box center [910, 94] width 106 height 27
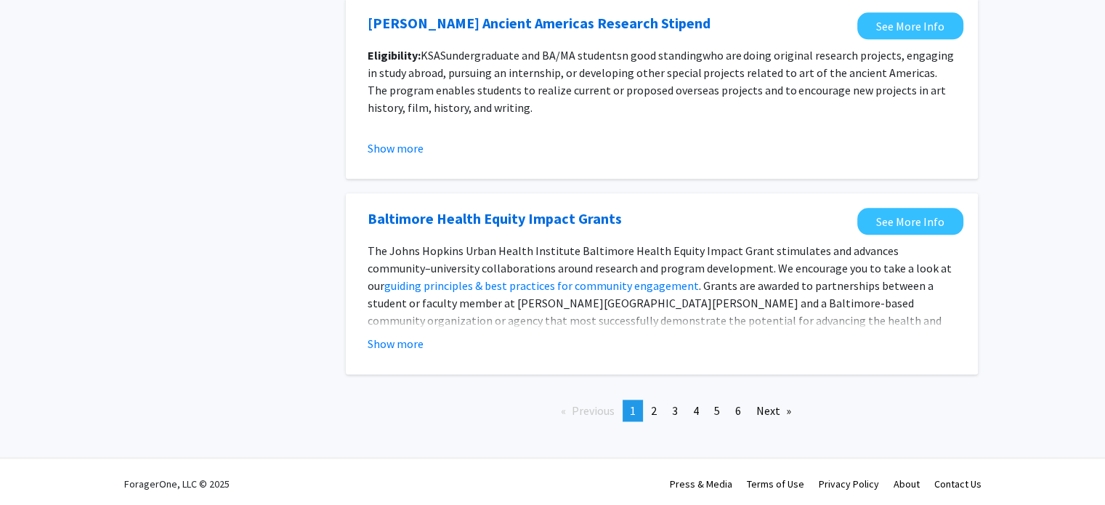
scroll to position [1796, 0]
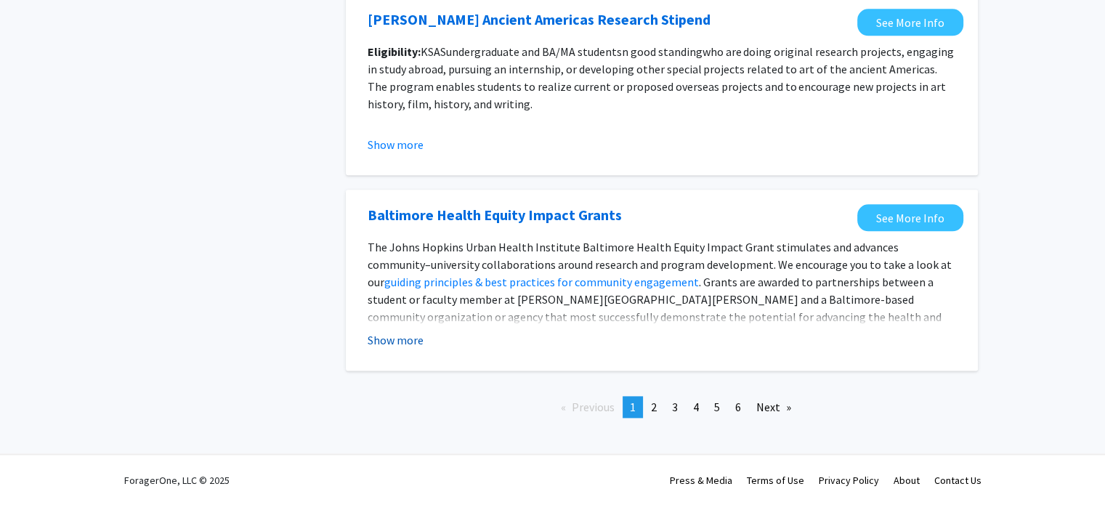
click at [404, 336] on button "Show more" at bounding box center [395, 339] width 56 height 17
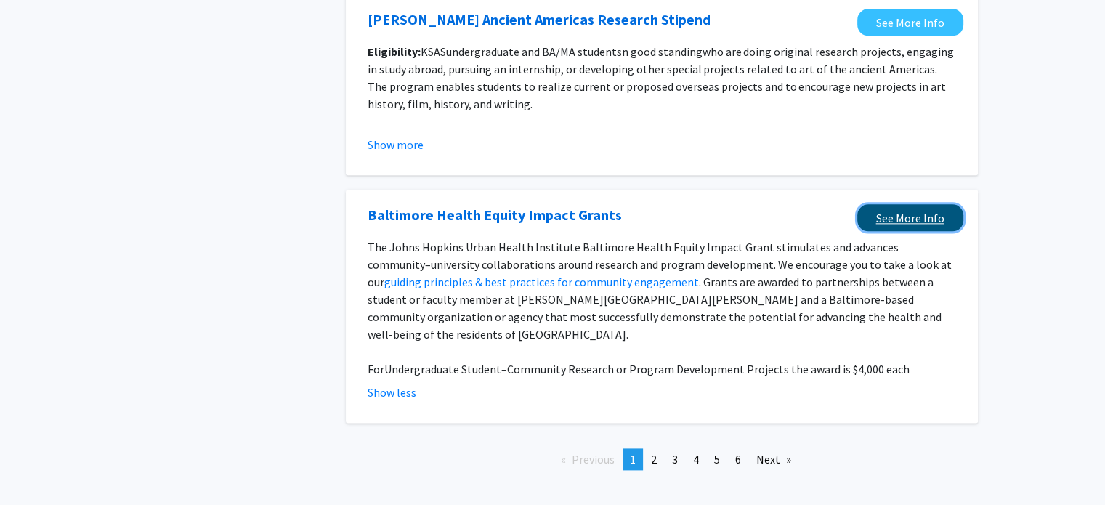
click at [909, 216] on link "See More Info" at bounding box center [910, 217] width 106 height 27
